Goal: Transaction & Acquisition: Purchase product/service

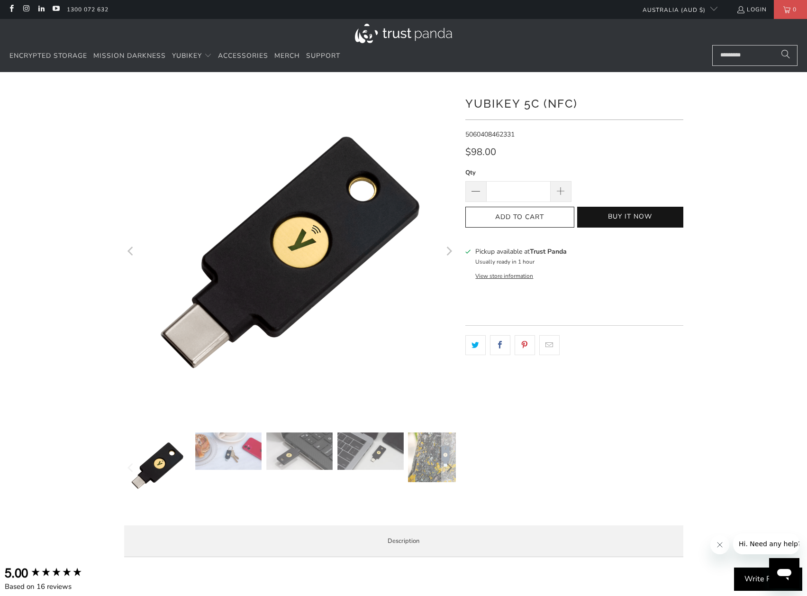
click at [353, 444] on img at bounding box center [370, 450] width 66 height 37
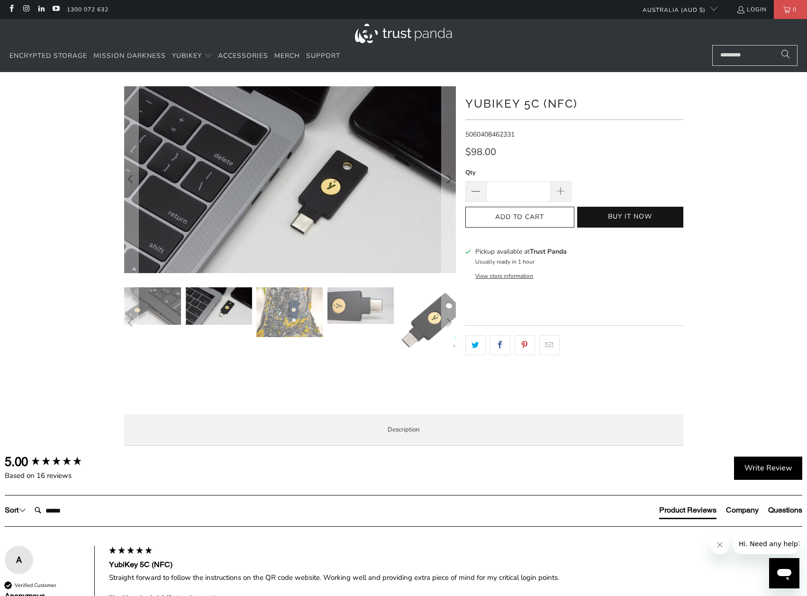
click at [729, 54] on input "Search..." at bounding box center [754, 55] width 85 height 21
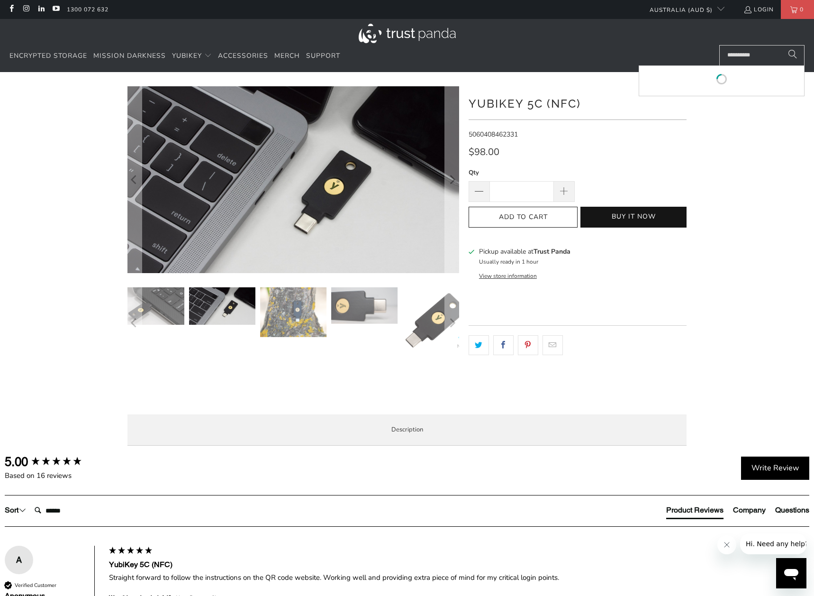
type input "**********"
click at [781, 45] on button "Search" at bounding box center [793, 55] width 24 height 21
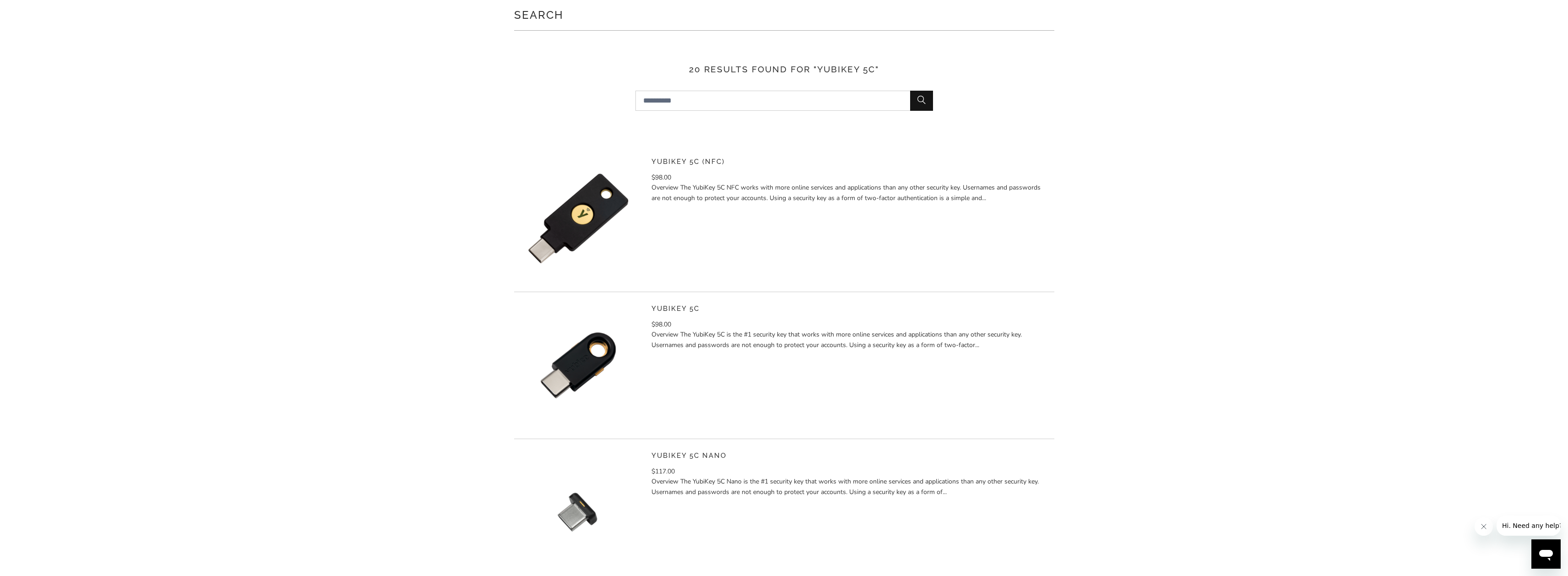
scroll to position [104, 0]
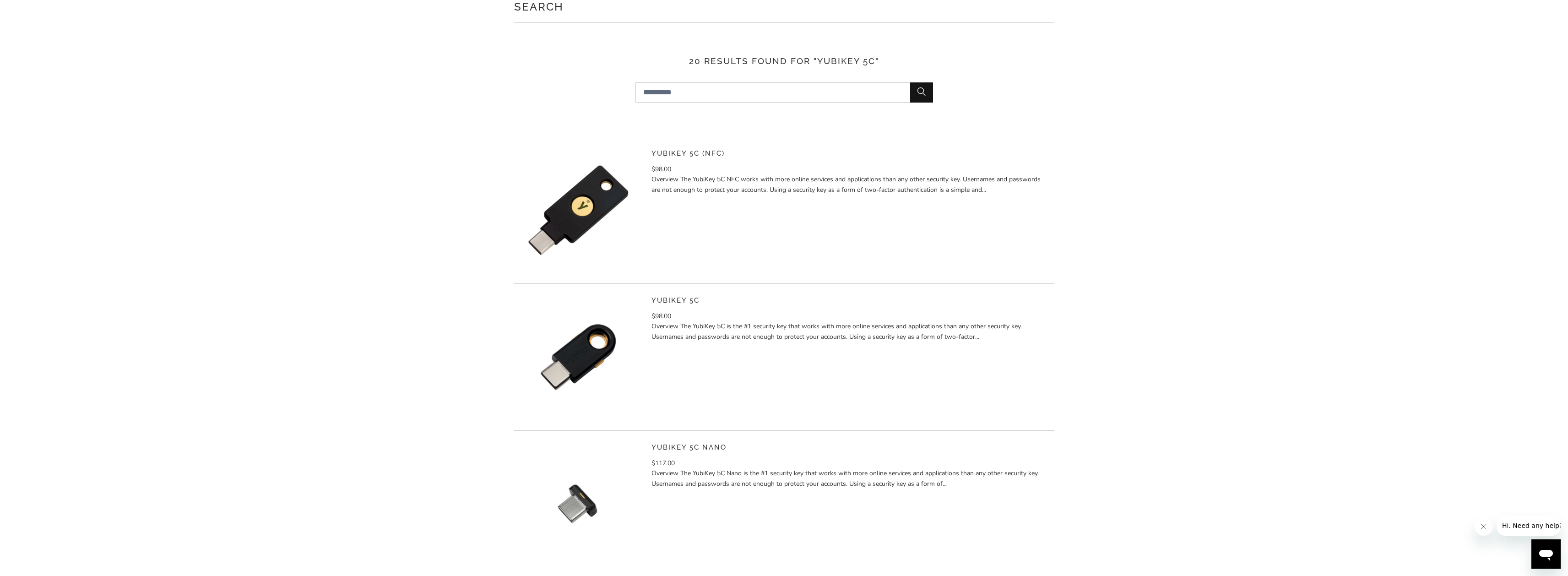
click at [600, 199] on img at bounding box center [578, 210] width 128 height 129
